Goal: Information Seeking & Learning: Learn about a topic

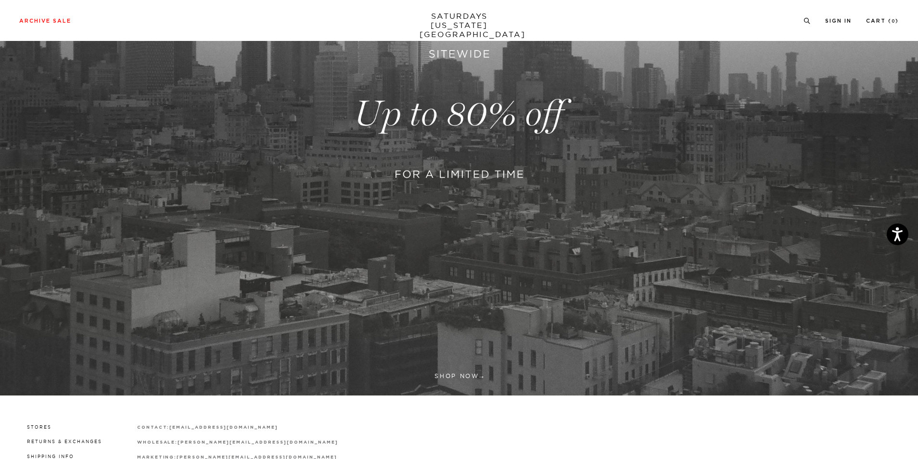
scroll to position [301, 0]
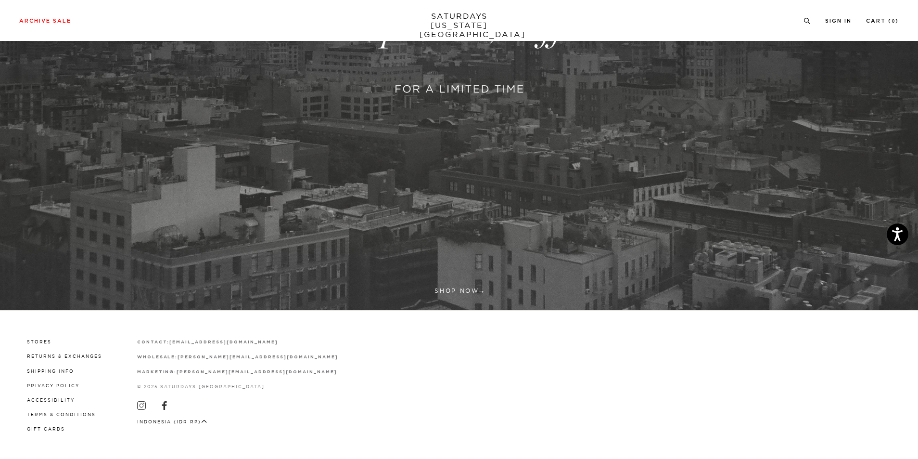
click at [478, 292] on link at bounding box center [459, 29] width 918 height 562
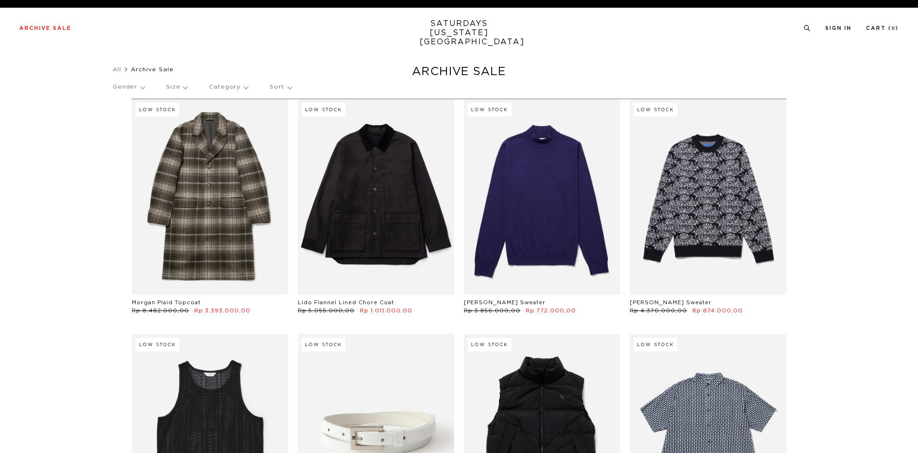
click at [228, 91] on p "Category" at bounding box center [228, 87] width 39 height 22
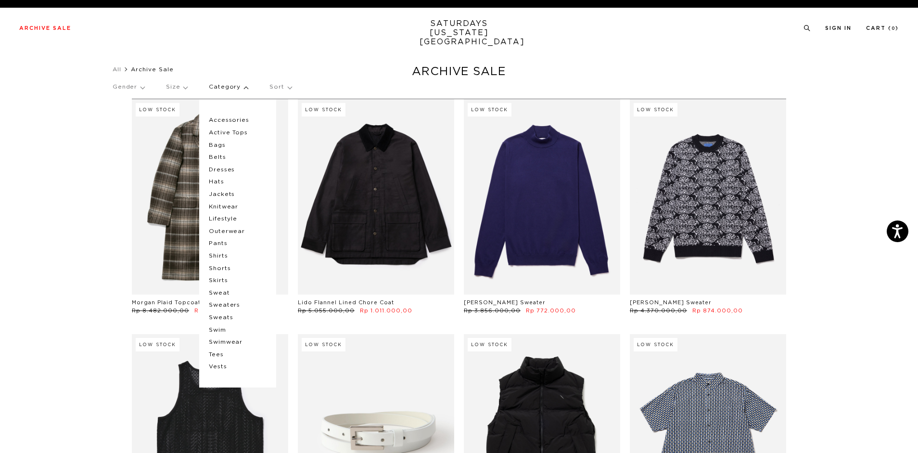
click at [236, 231] on p "Outerwear" at bounding box center [238, 231] width 58 height 13
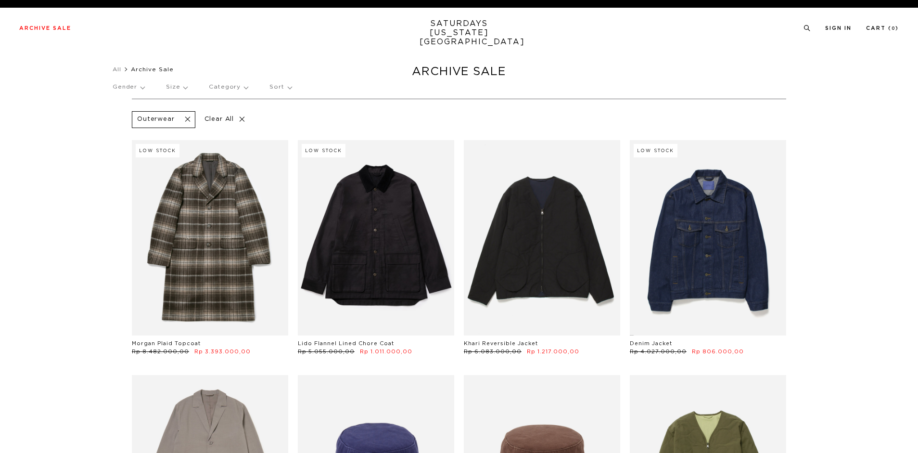
click at [141, 86] on p "Gender" at bounding box center [129, 87] width 32 height 22
click at [129, 149] on p "Women's" at bounding box center [142, 145] width 58 height 13
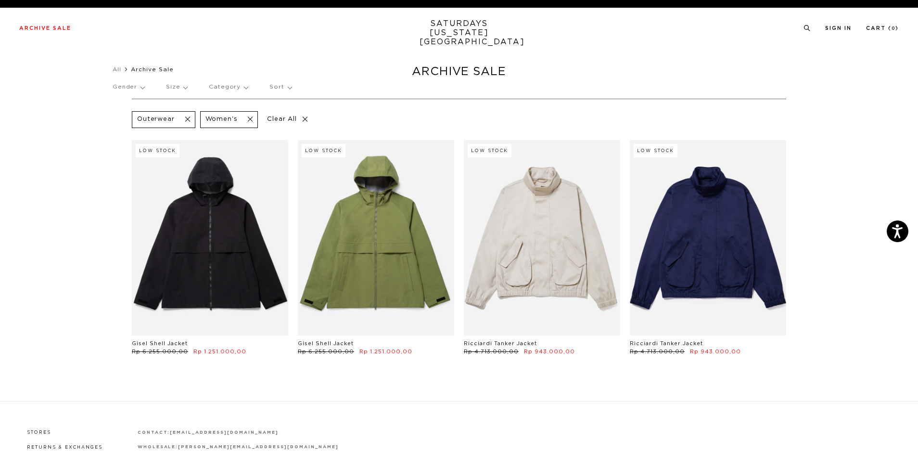
click at [133, 85] on p "Gender" at bounding box center [129, 87] width 32 height 22
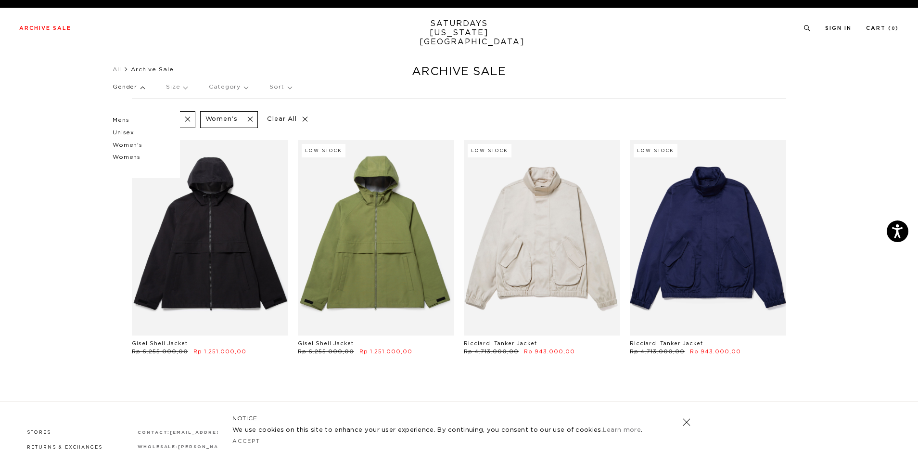
click at [132, 132] on p "Unisex" at bounding box center [142, 133] width 58 height 13
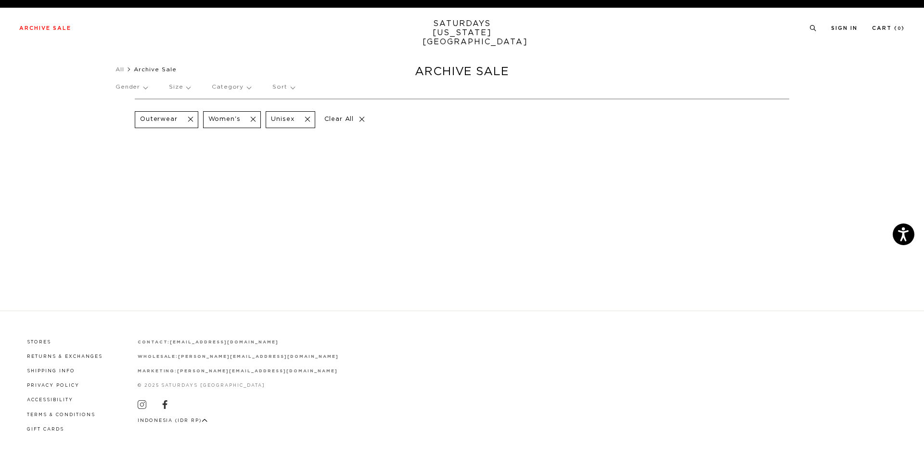
click at [304, 116] on span at bounding box center [305, 119] width 20 height 9
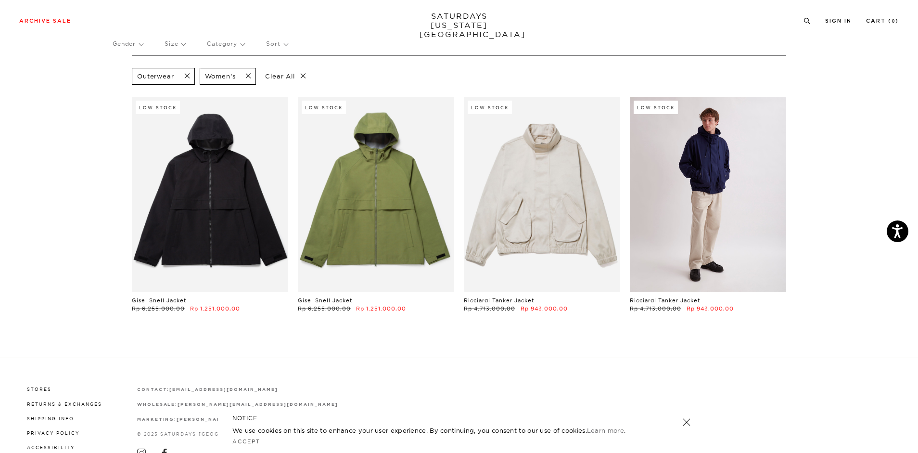
scroll to position [0, 0]
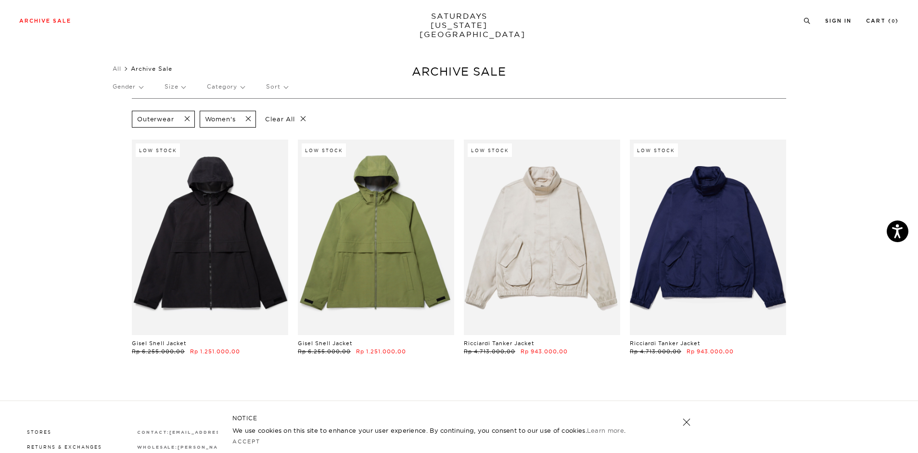
click at [118, 88] on p "Gender" at bounding box center [128, 87] width 30 height 22
click at [132, 145] on p "Women's" at bounding box center [142, 145] width 58 height 13
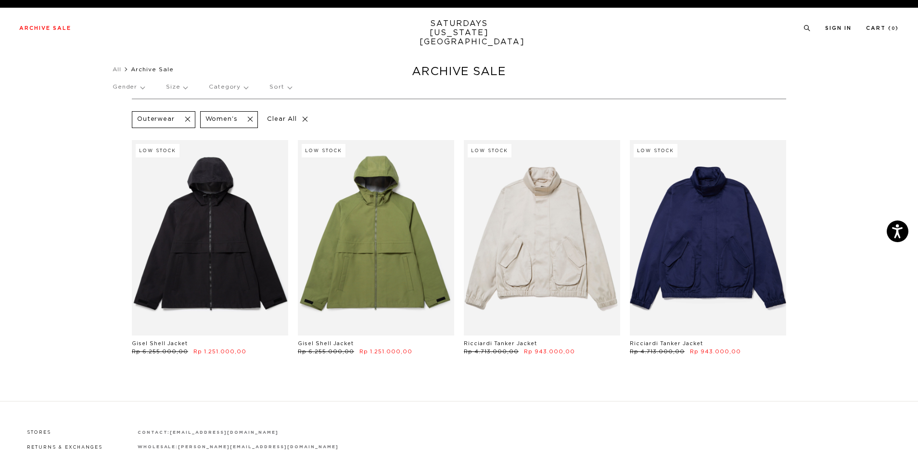
click at [252, 118] on span at bounding box center [247, 119] width 20 height 9
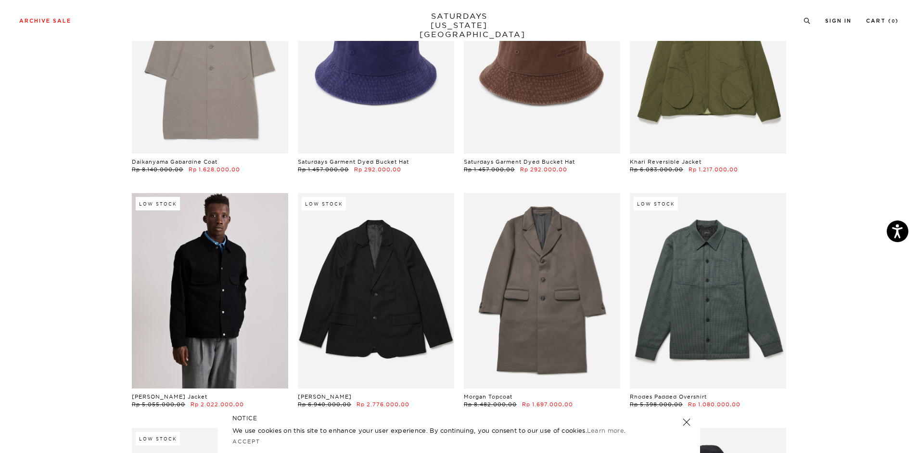
scroll to position [529, 0]
